Goal: Information Seeking & Learning: Learn about a topic

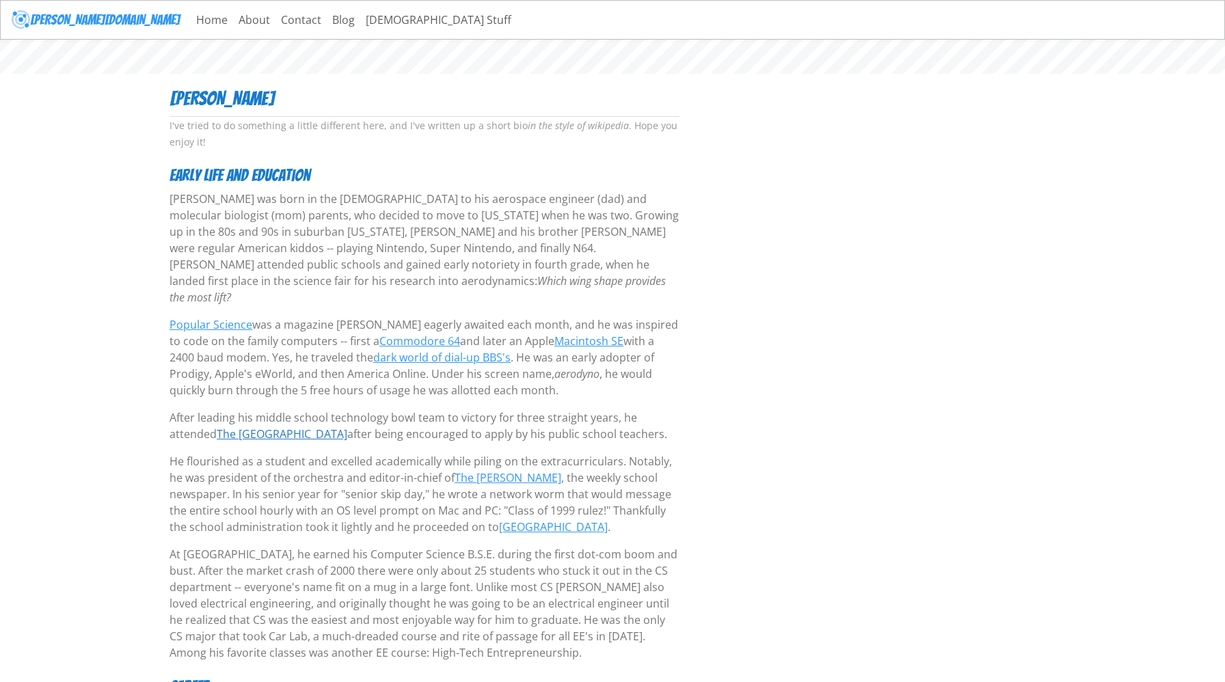
click at [230, 427] on link "The [GEOGRAPHIC_DATA]" at bounding box center [282, 434] width 131 height 15
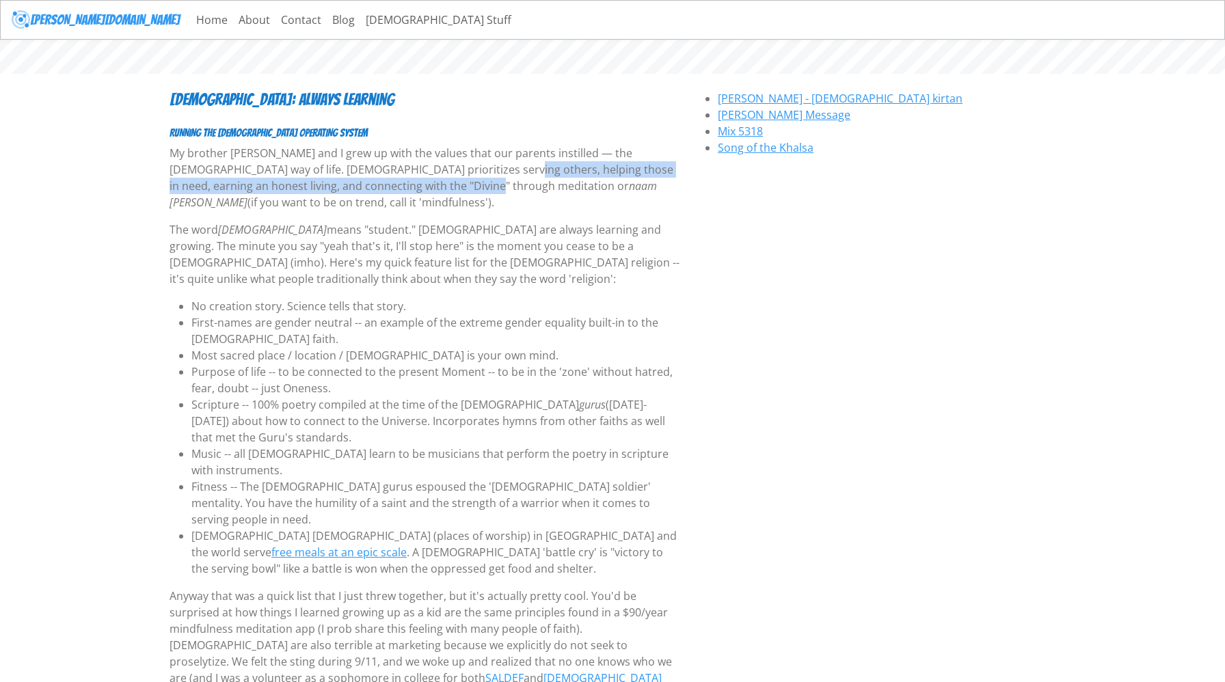
drag, startPoint x: 369, startPoint y: 181, endPoint x: 369, endPoint y: 168, distance: 13.0
click at [369, 168] on p "My brother [PERSON_NAME] and I grew up with the values that our parents instill…" at bounding box center [425, 178] width 510 height 66
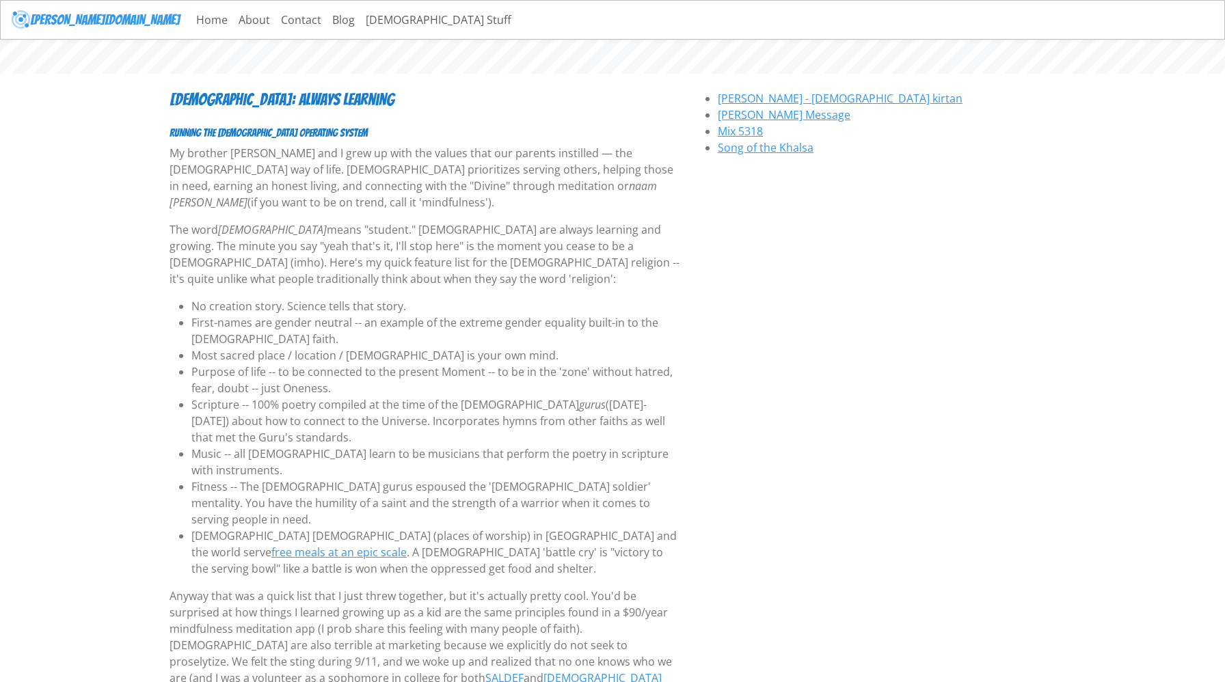
drag, startPoint x: 396, startPoint y: 296, endPoint x: 408, endPoint y: 255, distance: 42.6
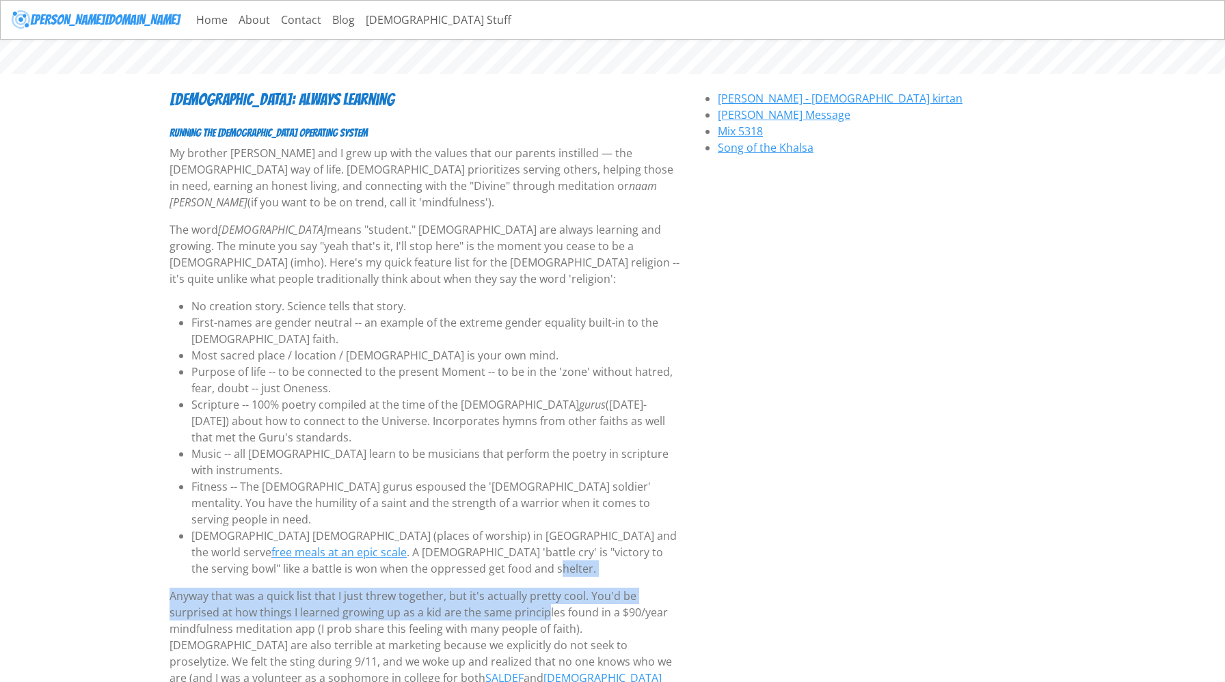
drag, startPoint x: 514, startPoint y: 529, endPoint x: 509, endPoint y: 576, distance: 48.1
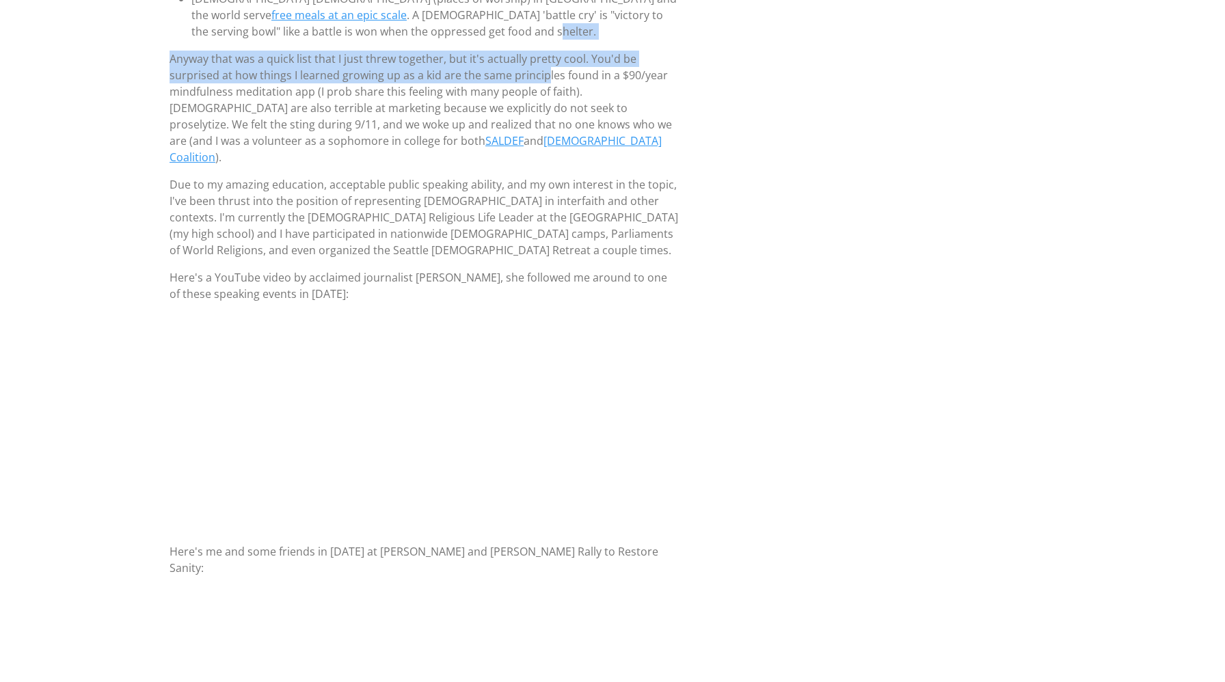
scroll to position [547, 0]
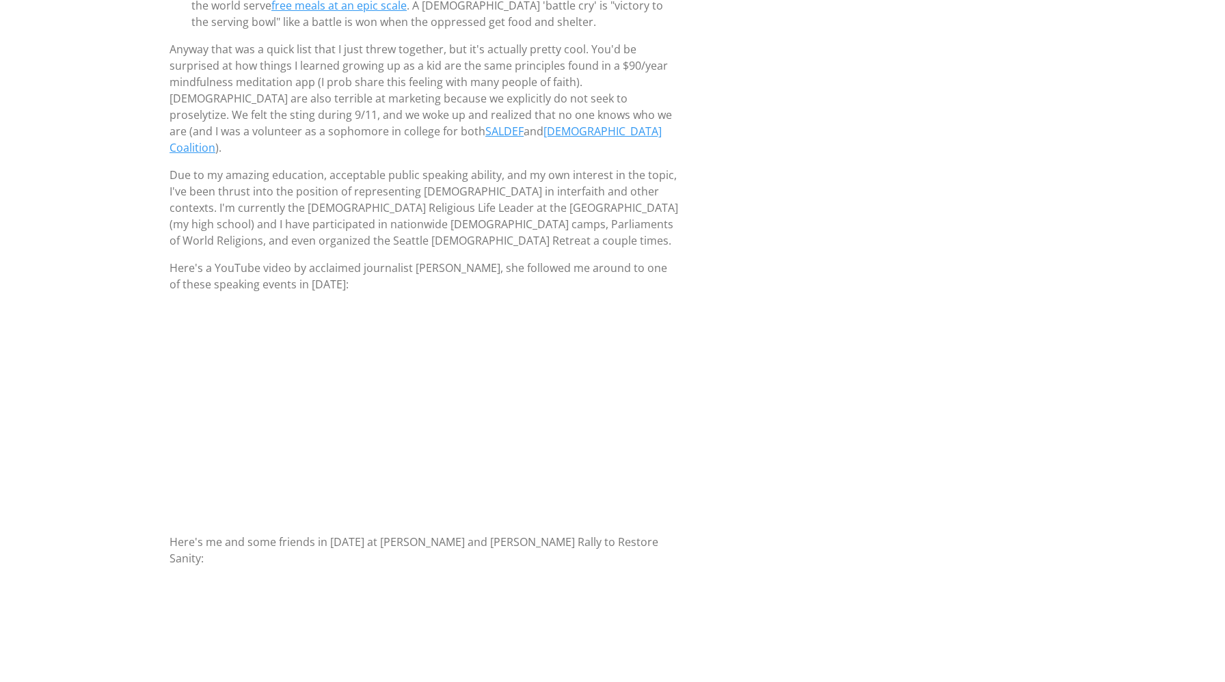
click at [44, 430] on body "[PERSON_NAME][DOMAIN_NAME] Home About Contact Blog [DEMOGRAPHIC_DATA] Stuff [DE…" at bounding box center [612, 144] width 1225 height 1383
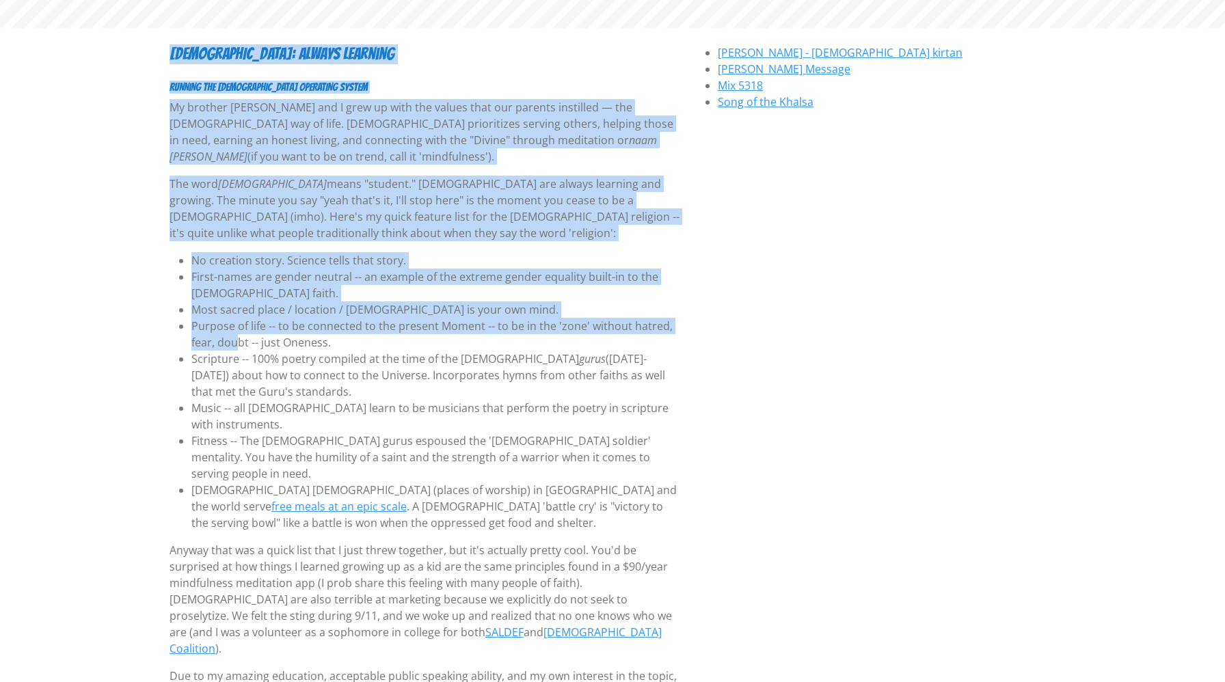
scroll to position [0, 0]
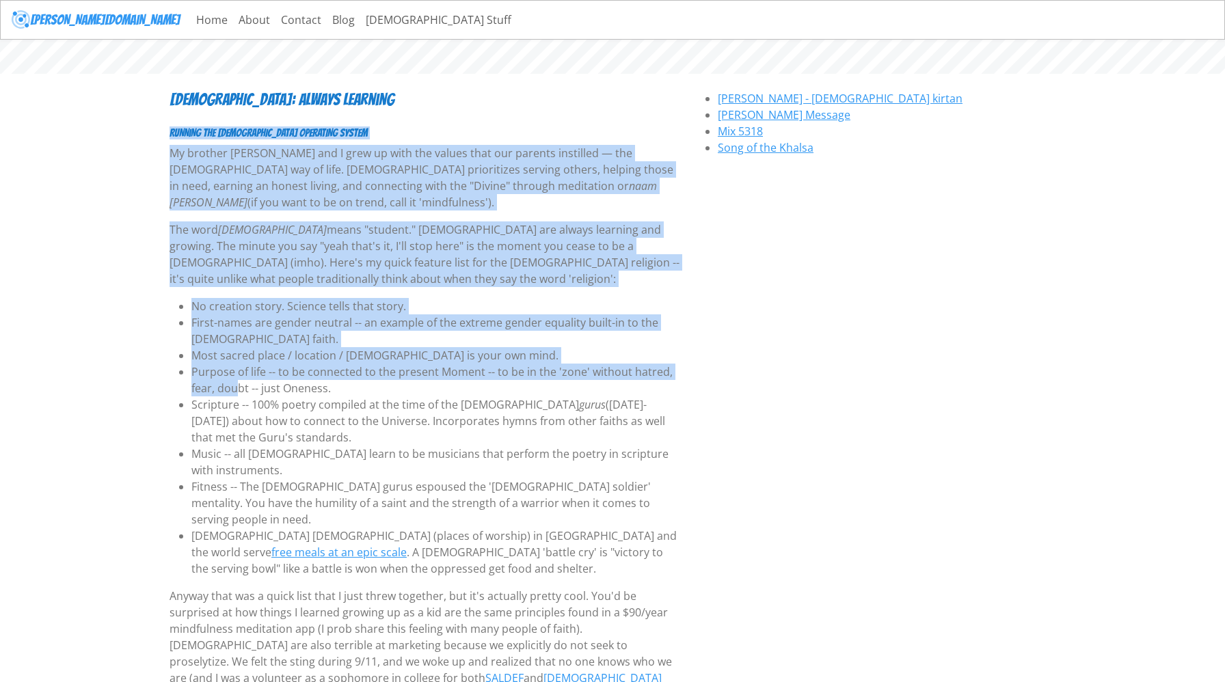
drag, startPoint x: 128, startPoint y: 150, endPoint x: 219, endPoint y: 126, distance: 94.2
click at [222, 124] on body "[PERSON_NAME][DOMAIN_NAME] Home About Contact Blog [DEMOGRAPHIC_DATA] Stuff [DE…" at bounding box center [612, 691] width 1225 height 1383
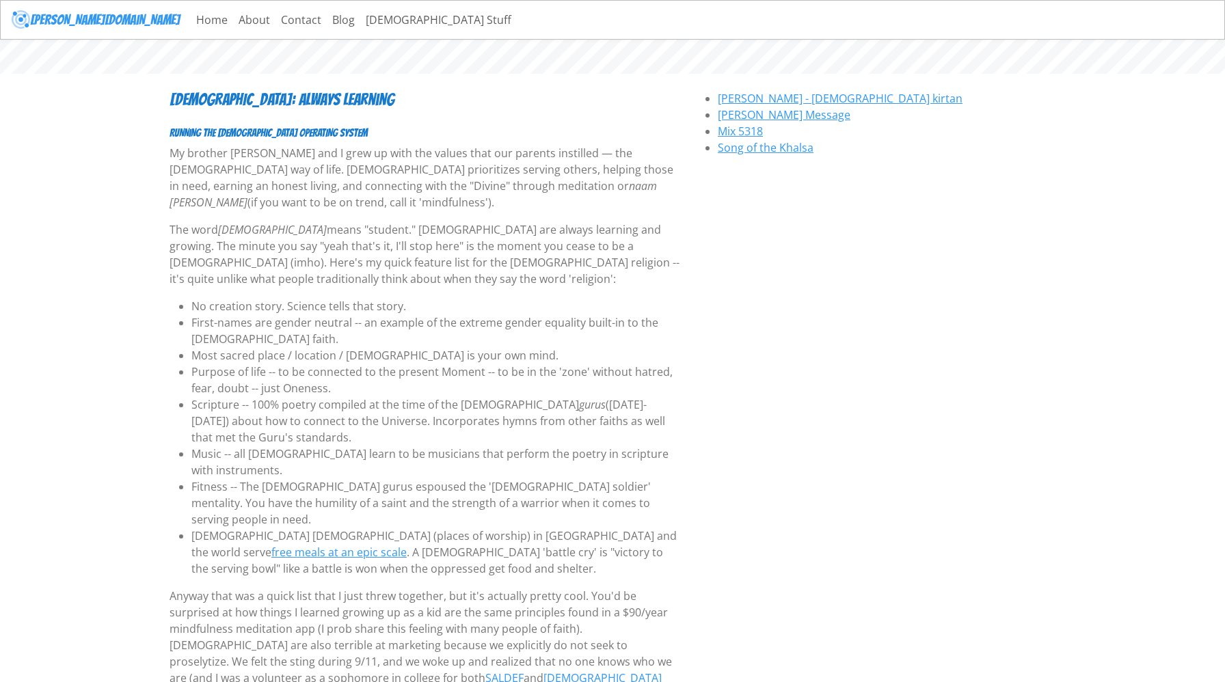
click at [230, 224] on icon "[DEMOGRAPHIC_DATA]" at bounding box center [272, 229] width 109 height 15
